Goal: Information Seeking & Learning: Understand process/instructions

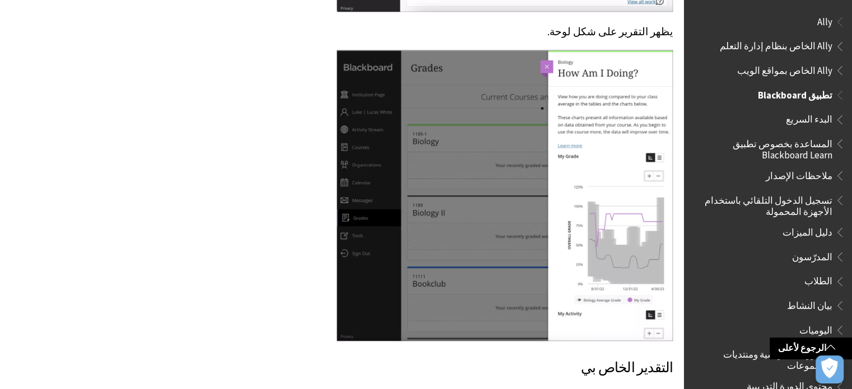
click at [717, 330] on span "اليوميات" at bounding box center [771, 330] width 149 height 19
click at [817, 327] on span "اليوميات" at bounding box center [816, 328] width 33 height 15
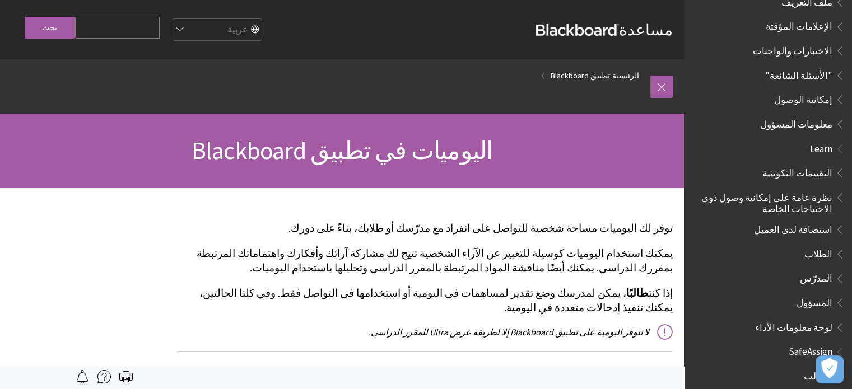
scroll to position [630, 0]
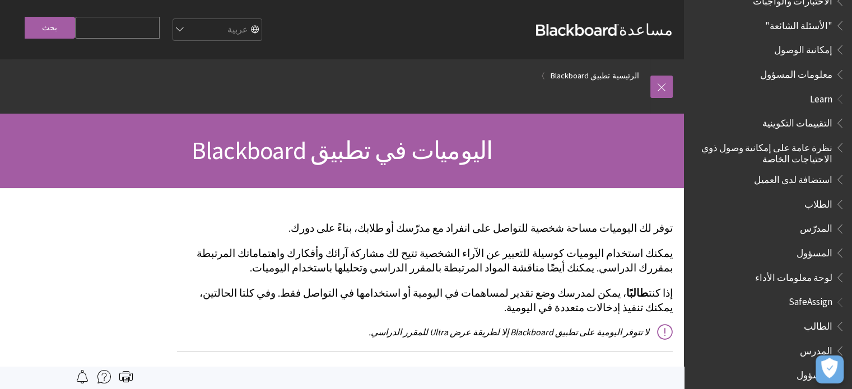
click at [787, 318] on span "الطالب" at bounding box center [771, 326] width 149 height 19
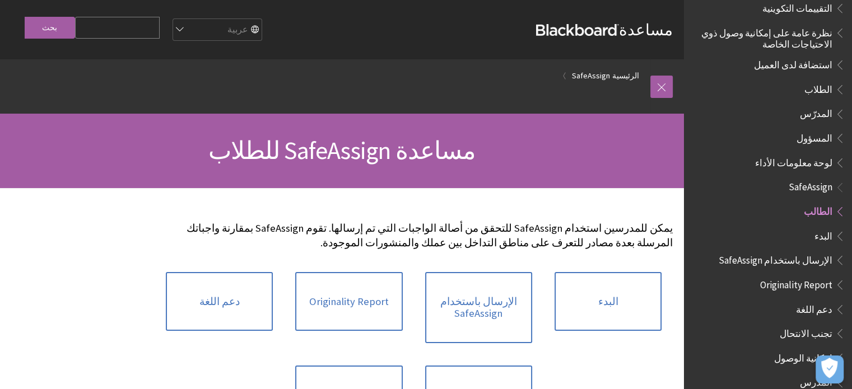
scroll to position [748, 0]
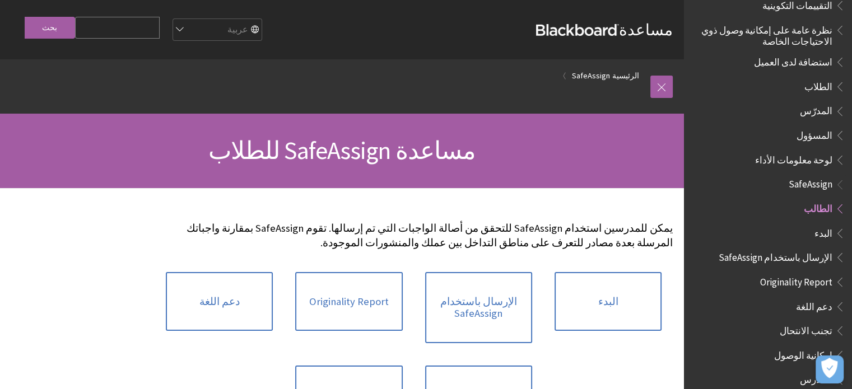
click at [770, 226] on span "البدء" at bounding box center [773, 233] width 143 height 19
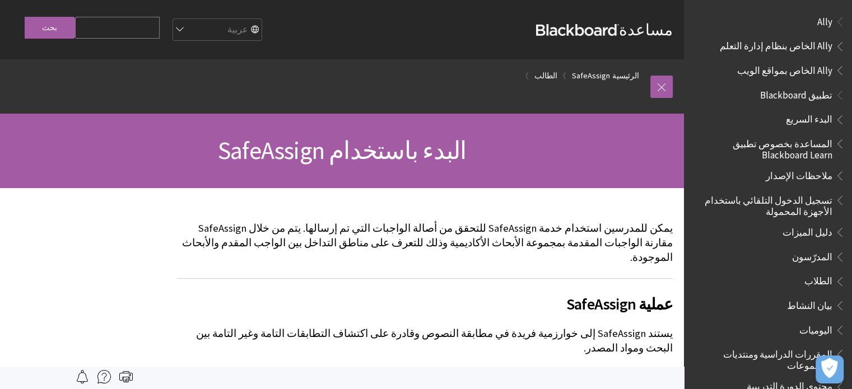
scroll to position [778, 0]
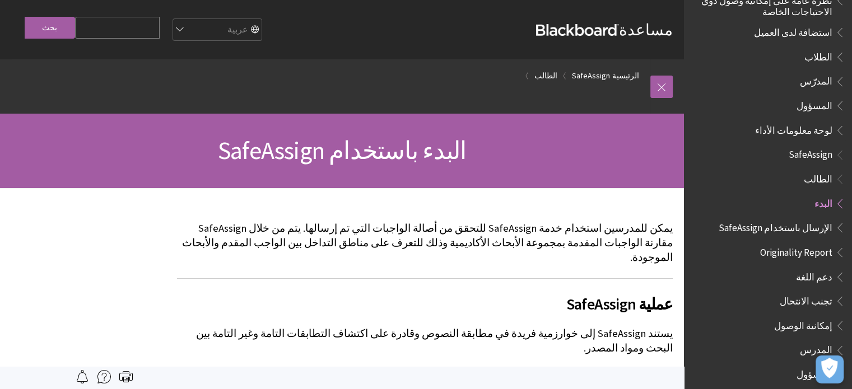
click at [819, 48] on span "الطلاب" at bounding box center [819, 55] width 28 height 15
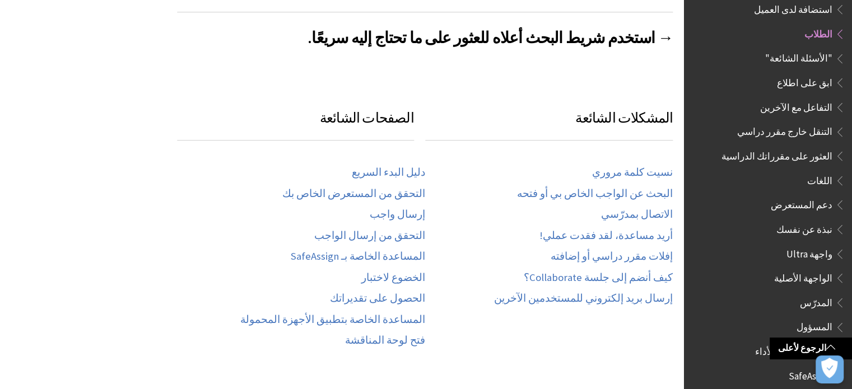
scroll to position [570, 0]
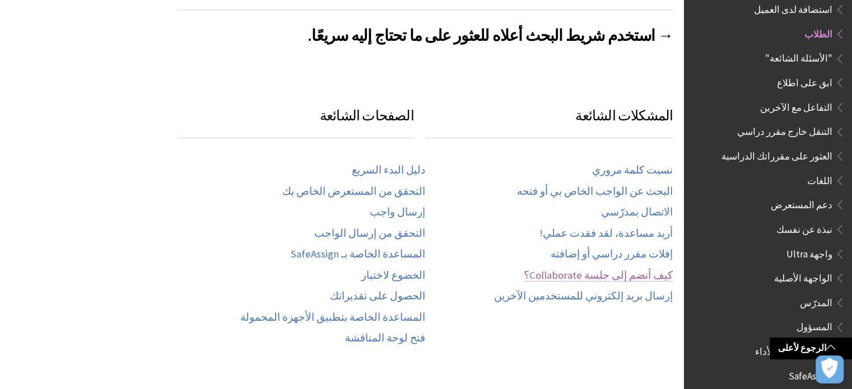
click at [617, 270] on link "كيف أنضم إلى جلسة Collaborate؟" at bounding box center [598, 276] width 149 height 13
